Goal: Transaction & Acquisition: Purchase product/service

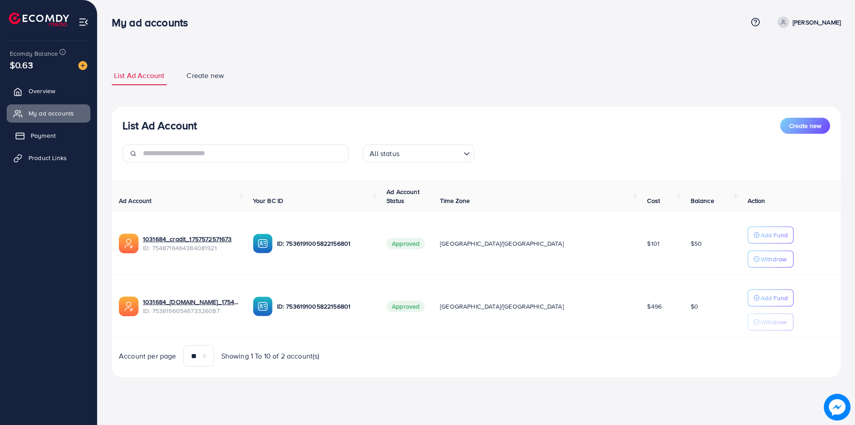
click at [35, 140] on link "Payment" at bounding box center [49, 136] width 84 height 18
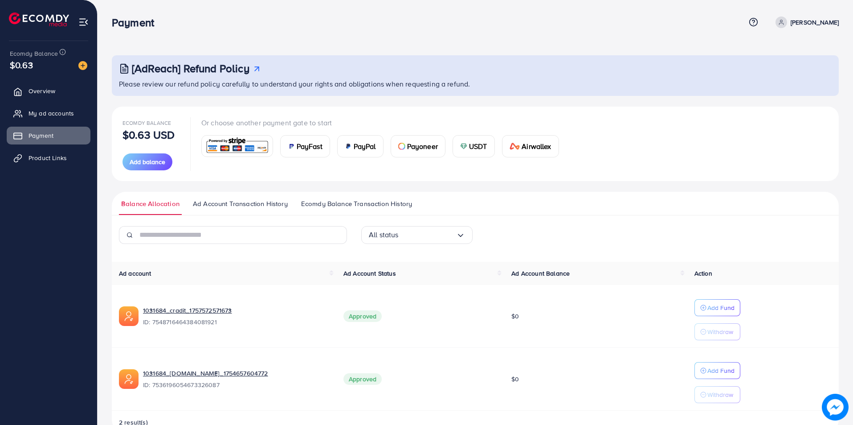
click at [478, 150] on span "USDT" at bounding box center [478, 146] width 18 height 11
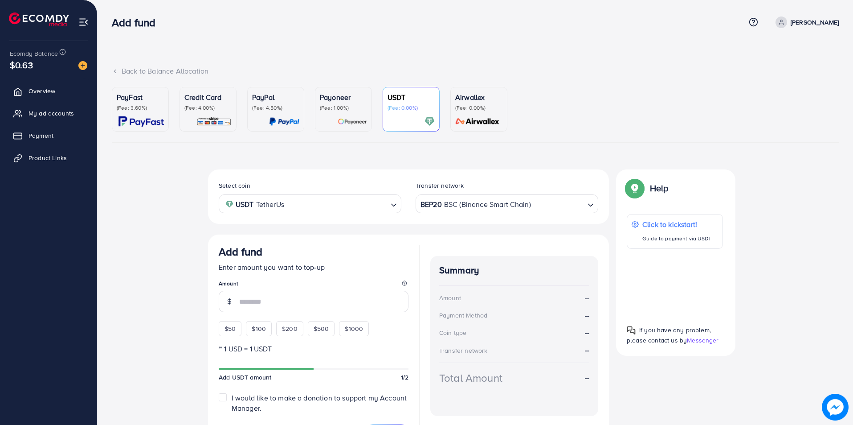
click at [470, 213] on div "BEP20 BSC (Binance Smart Chain) Loading..." at bounding box center [507, 203] width 183 height 18
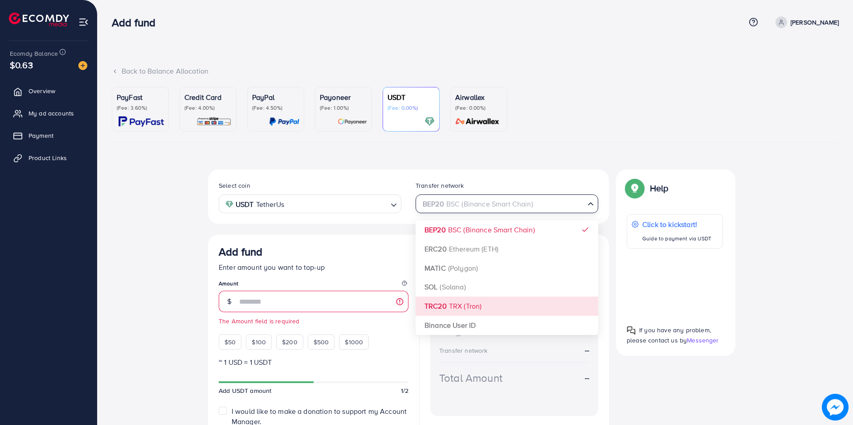
click at [464, 302] on div "Select coin USDT TetherUs Loading... Transfer network BEP20 BSC (Binance Smart …" at bounding box center [408, 316] width 401 height 295
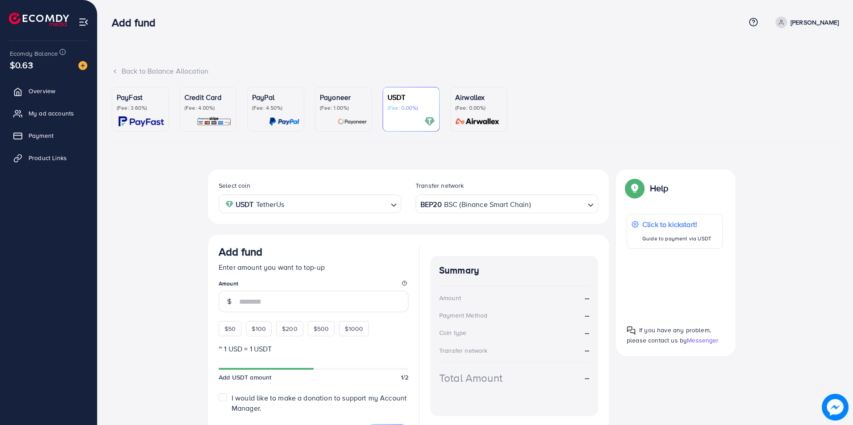
click at [454, 203] on div "BEP20 BSC (Binance Smart Chain)" at bounding box center [502, 203] width 166 height 16
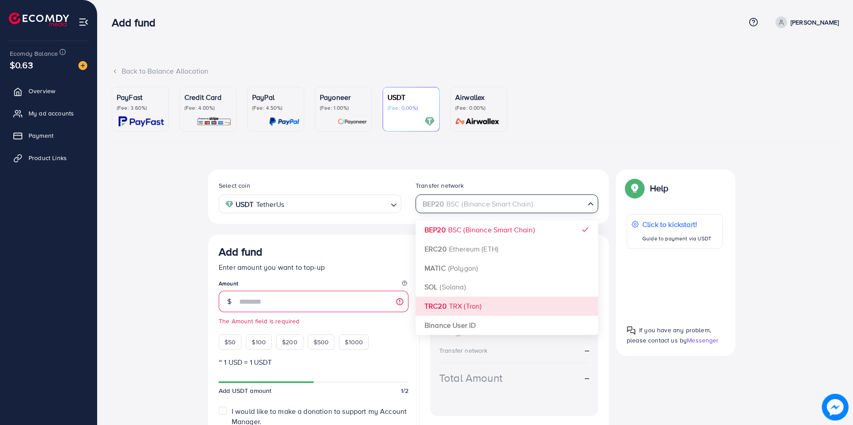
click at [445, 307] on div "Select coin USDT TetherUs Loading... Transfer network BEP20 BSC (Binance Smart …" at bounding box center [408, 316] width 401 height 295
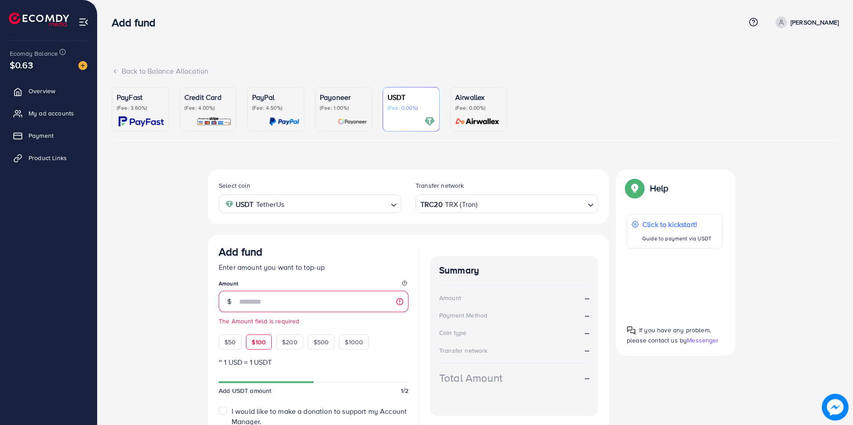
click at [262, 339] on span "$100" at bounding box center [259, 341] width 14 height 9
type input "***"
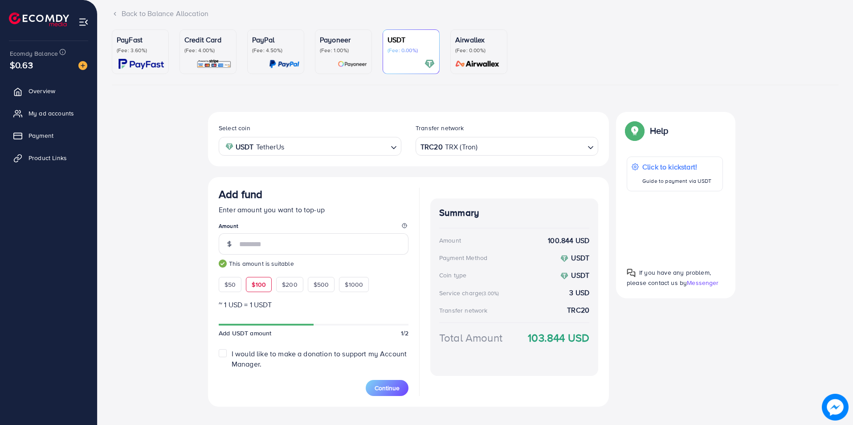
scroll to position [71, 0]
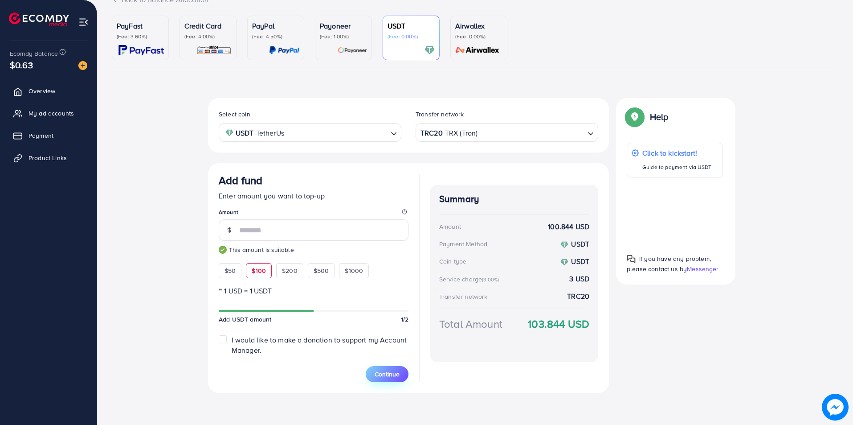
click at [386, 372] on span "Continue" at bounding box center [387, 373] width 25 height 9
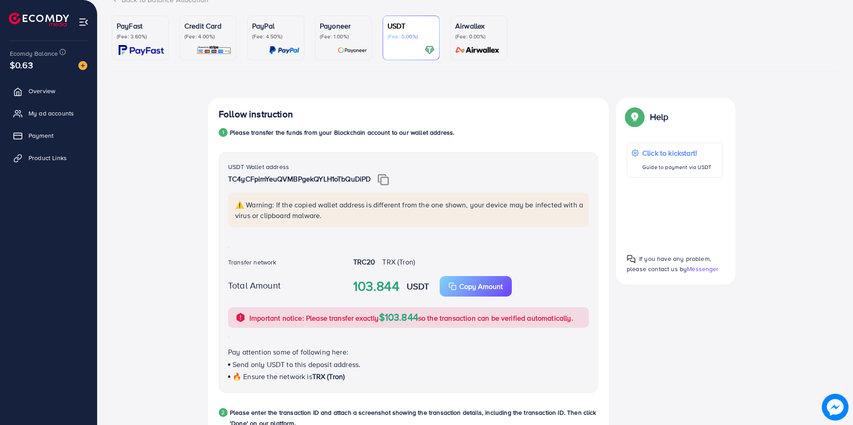
click at [385, 182] on img at bounding box center [383, 180] width 11 height 12
click at [371, 173] on p "TC4yCFpimYeuQVMBPgekQYLH1oTbQuDiPD" at bounding box center [408, 179] width 361 height 12
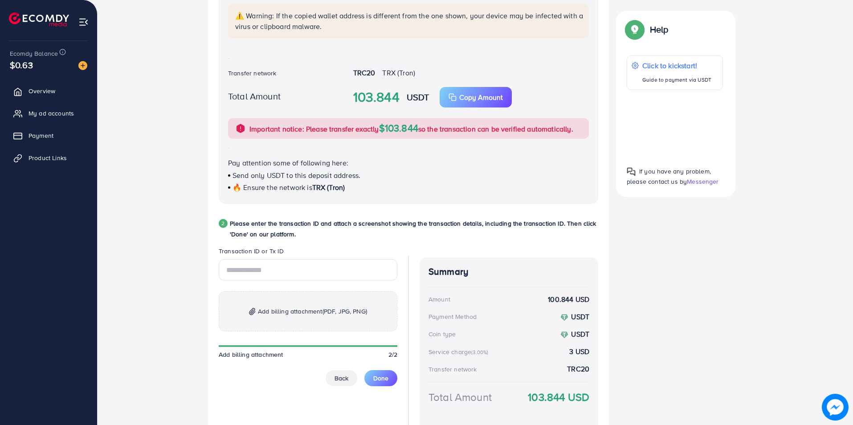
scroll to position [313, 0]
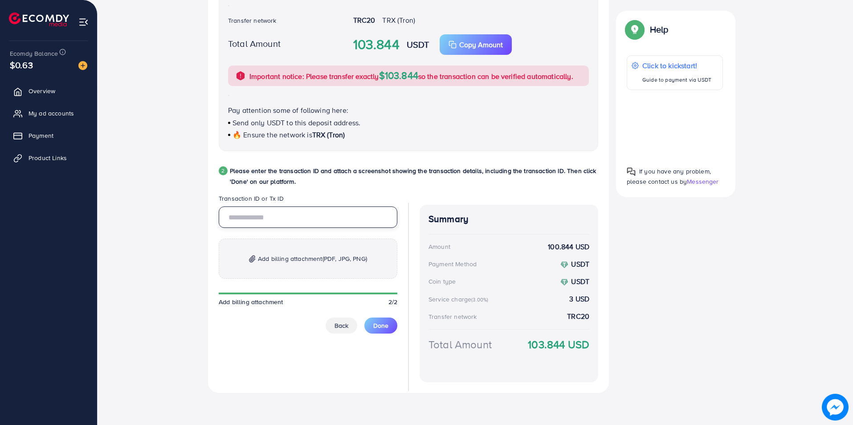
click at [380, 226] on input "text" at bounding box center [308, 216] width 179 height 21
paste input "**********"
type input "**********"
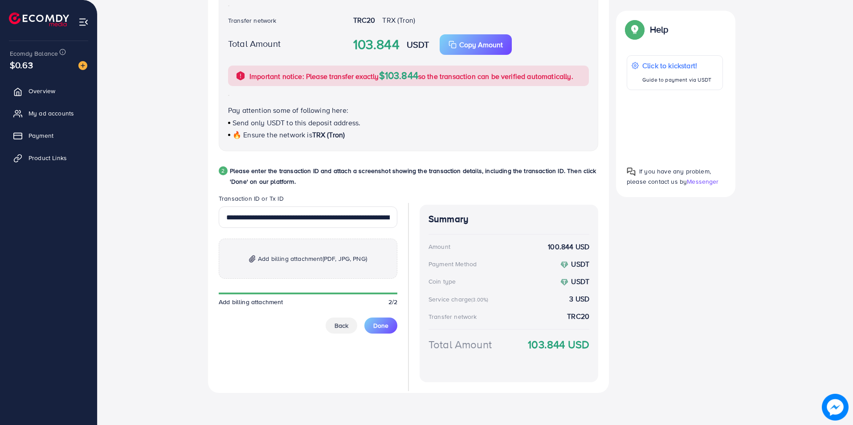
click at [180, 402] on div "PayFast (Fee: 3.60%) Credit Card (Fee: 4.00%) PayPal (Fee: 4.50%) Payoneer (Fee…" at bounding box center [475, 92] width 741 height 636
click at [325, 258] on span "(PDF, JPG, PNG)" at bounding box center [345, 258] width 45 height 9
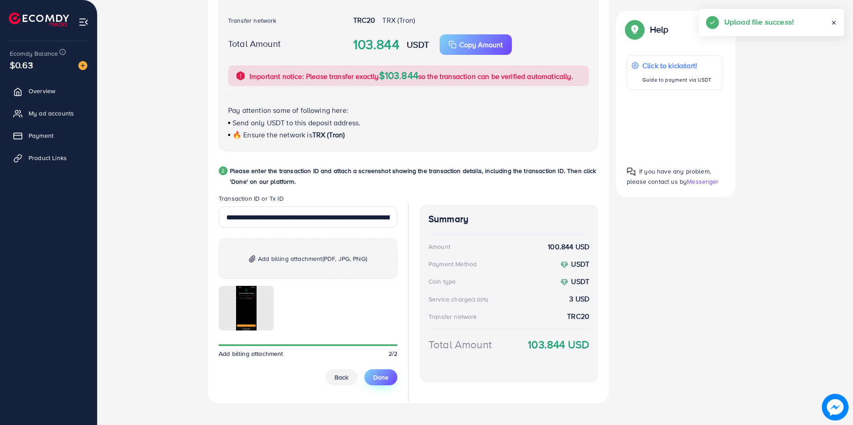
click at [386, 373] on span "Done" at bounding box center [380, 376] width 15 height 9
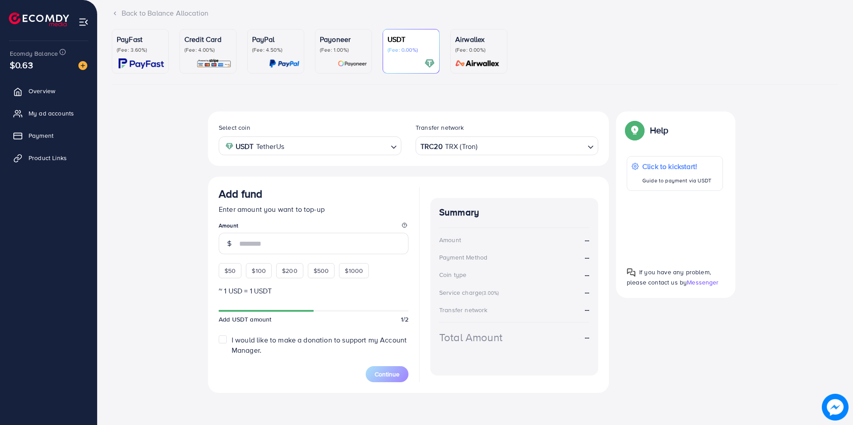
scroll to position [58, 0]
click at [185, 271] on div "Select coin USDT TetherUs Loading... Transfer network TRC20 TRX (Tron) Loading.…" at bounding box center [475, 255] width 727 height 288
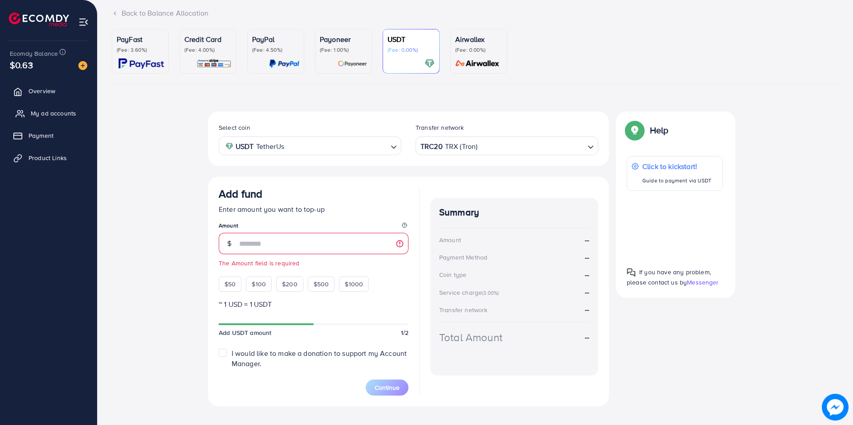
click at [52, 113] on span "My ad accounts" at bounding box center [53, 113] width 45 height 9
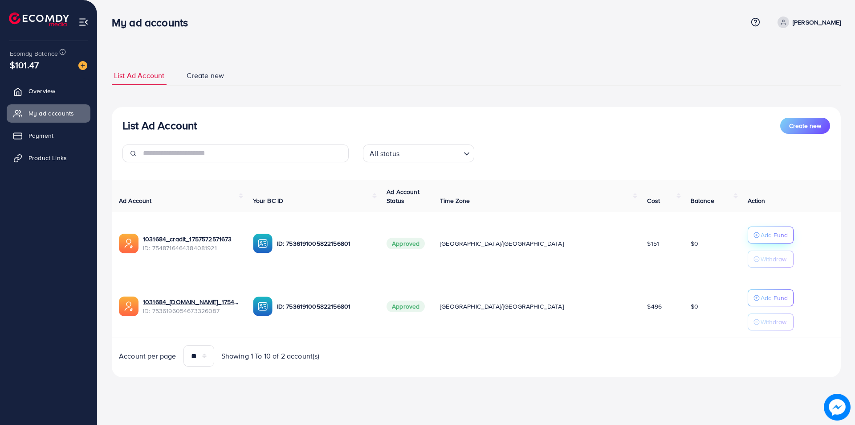
click at [754, 234] on circle "button" at bounding box center [756, 234] width 5 height 5
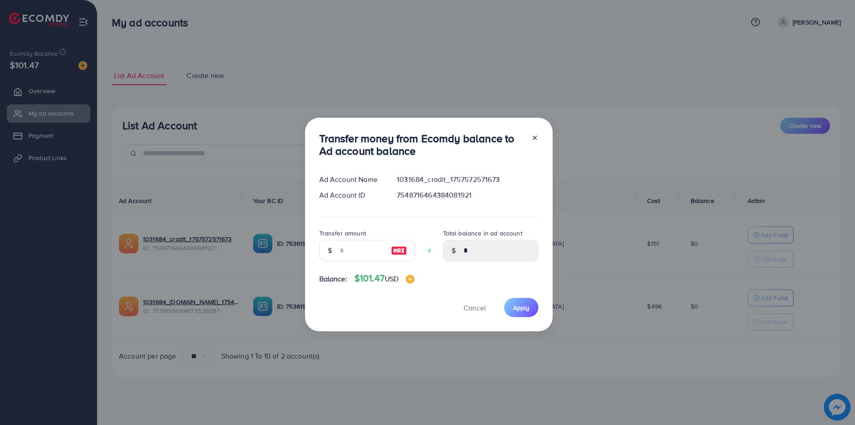
click at [391, 246] on img at bounding box center [399, 250] width 16 height 11
type input "***"
type input "******"
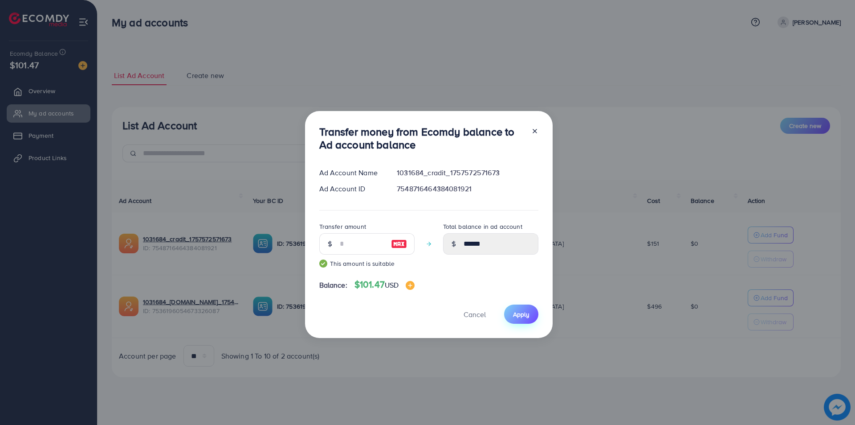
click at [515, 311] on span "Apply" at bounding box center [521, 314] width 16 height 9
